Goal: Task Accomplishment & Management: Manage account settings

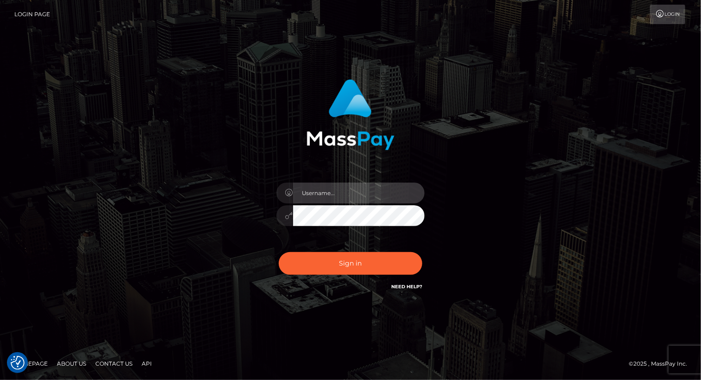
click at [327, 193] on input "text" at bounding box center [358, 192] width 131 height 21
type input "Arlene.luminaryplay"
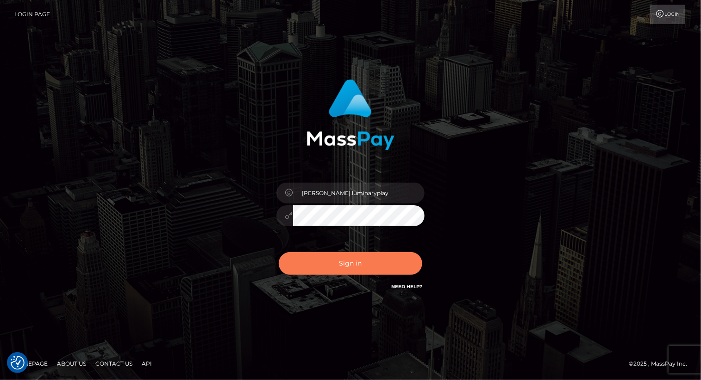
click at [353, 268] on button "Sign in" at bounding box center [351, 263] width 144 height 23
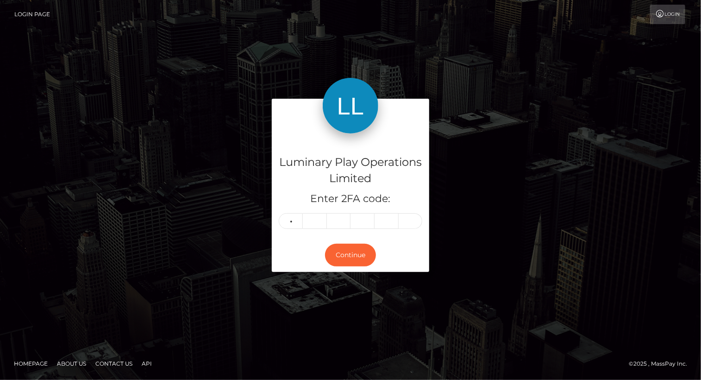
type input "0"
type input "9"
type input "8"
type input "2"
type input "9"
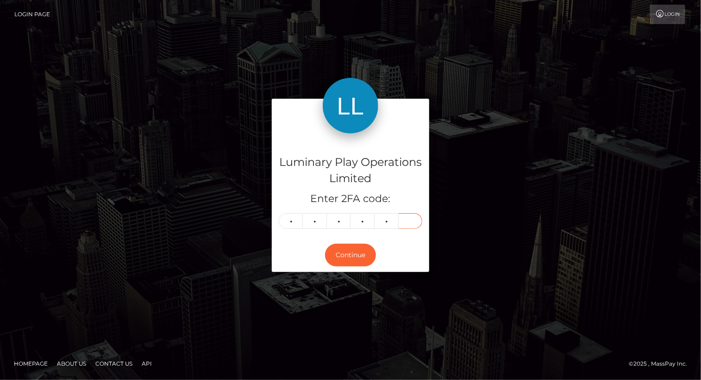
type input "4"
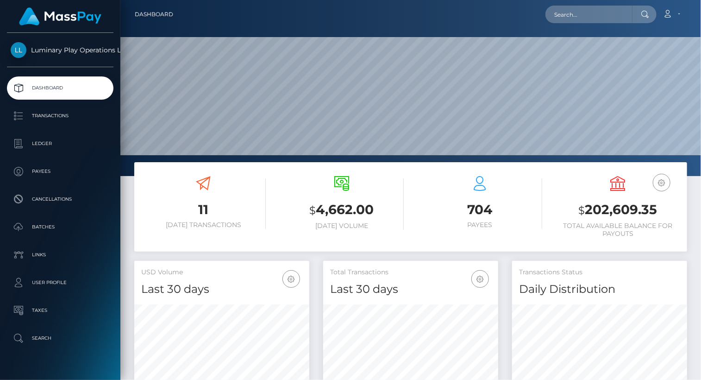
scroll to position [164, 175]
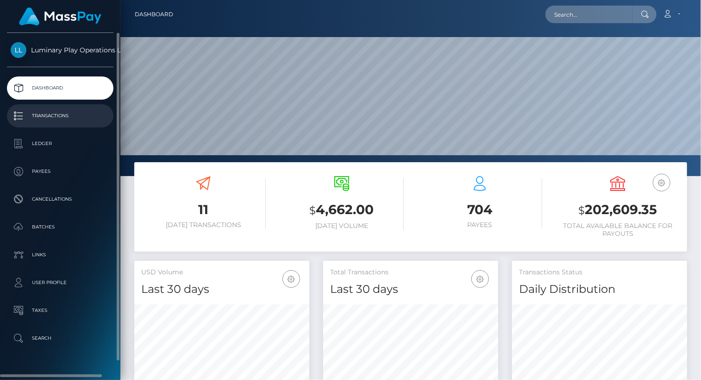
click at [69, 116] on p "Transactions" at bounding box center [60, 116] width 99 height 14
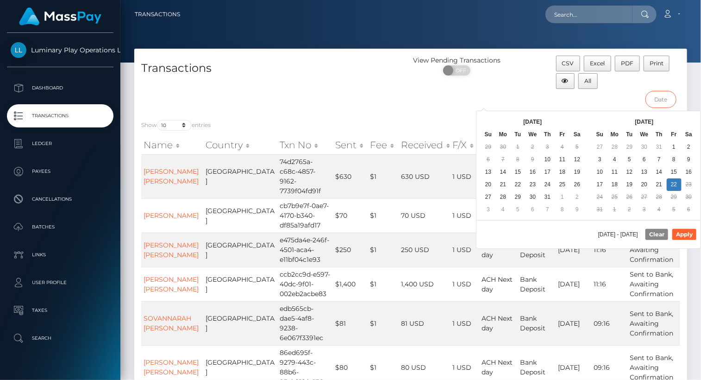
click at [666, 98] on input "text" at bounding box center [660, 99] width 31 height 17
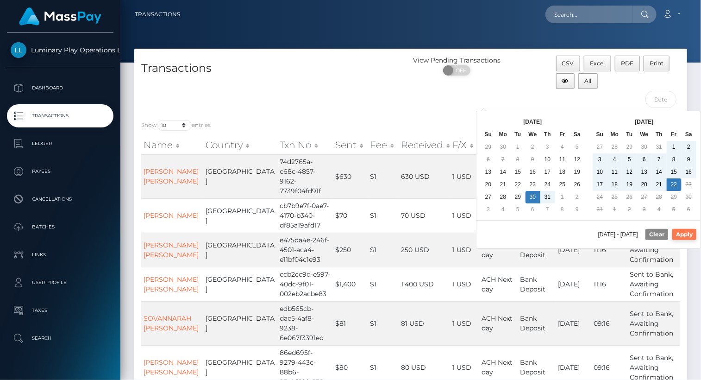
click at [693, 233] on button "Apply" at bounding box center [684, 234] width 24 height 11
type input "[DATE] - [DATE]"
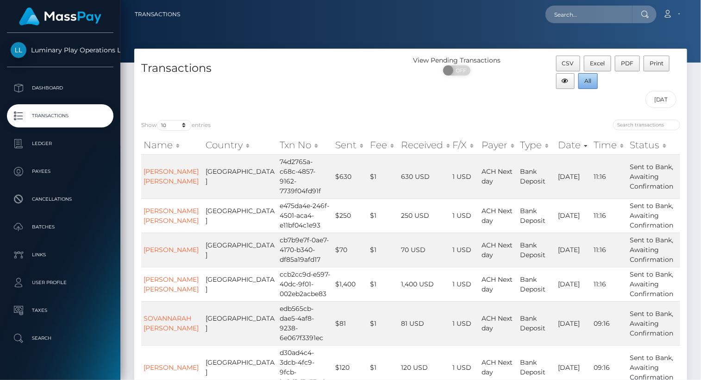
click at [587, 84] on span "All" at bounding box center [588, 80] width 7 height 7
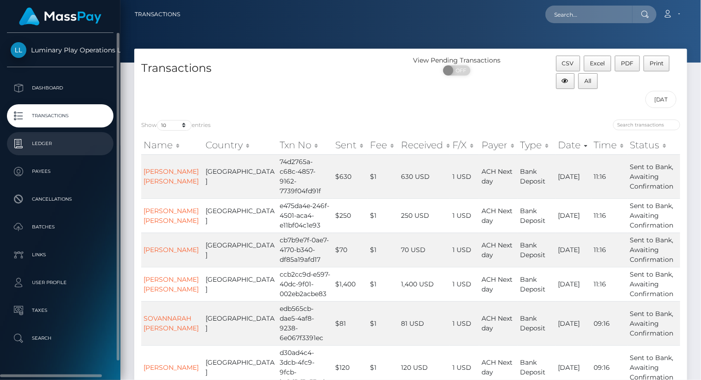
click at [66, 144] on p "Ledger" at bounding box center [60, 144] width 99 height 14
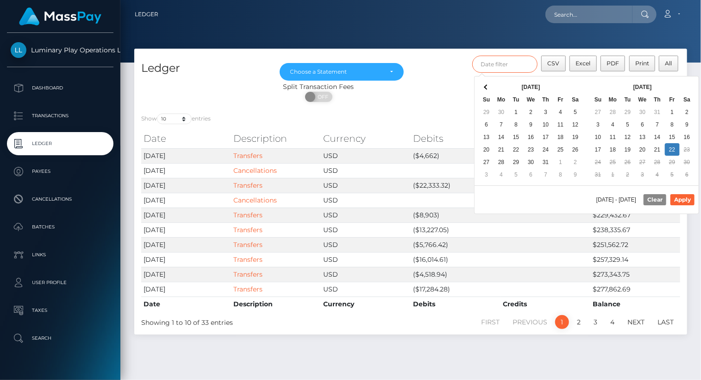
click at [492, 65] on input "text" at bounding box center [505, 64] width 66 height 17
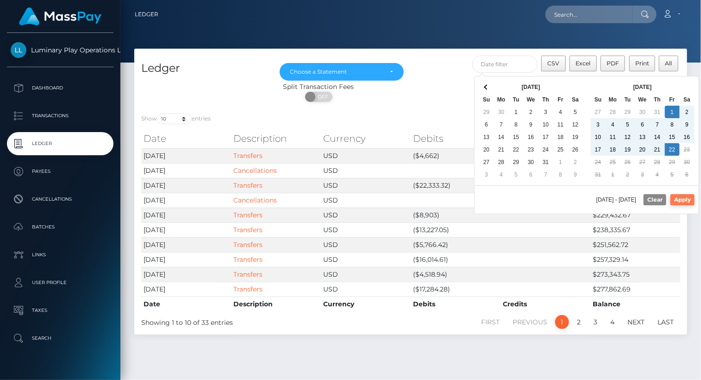
click at [686, 198] on button "Apply" at bounding box center [682, 199] width 24 height 11
type input "08/01/2025 - 08/22/2025"
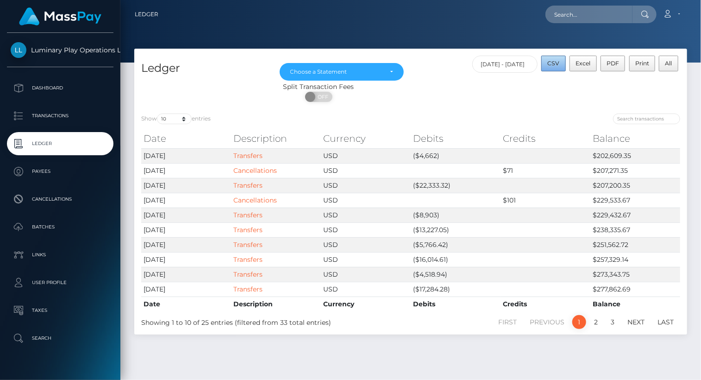
click at [560, 64] on span "CSV" at bounding box center [554, 63] width 12 height 7
click at [390, 74] on div "Choose a Statement" at bounding box center [341, 71] width 103 height 7
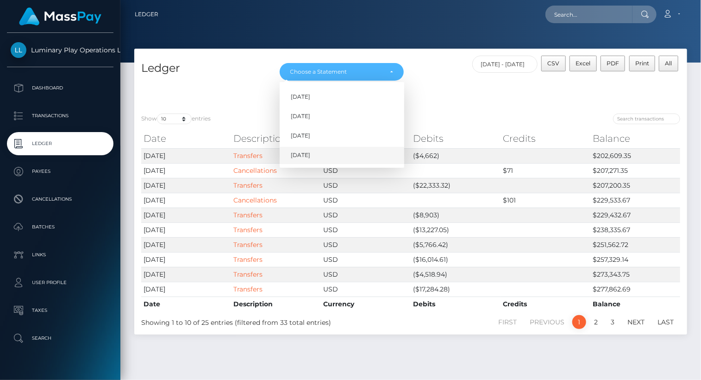
click at [350, 154] on link "[DATE]" at bounding box center [342, 155] width 125 height 17
select select "[DATE]"
